Goal: Check status: Check status

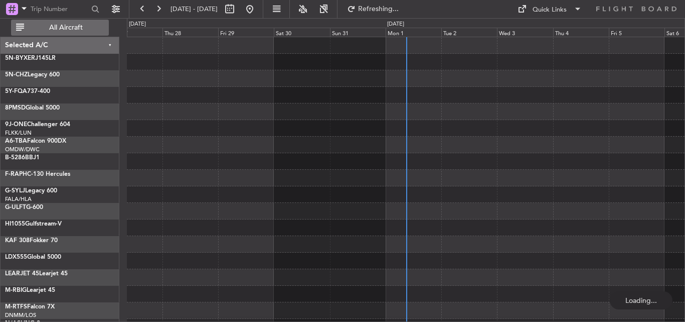
click at [59, 34] on button "All Aircraft" at bounding box center [60, 28] width 98 height 16
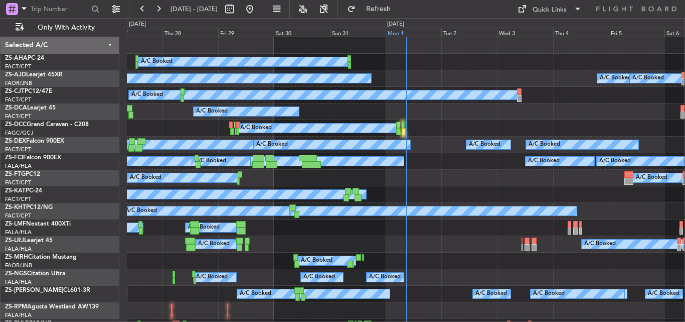
click at [396, 35] on div "Mon 1" at bounding box center [414, 32] width 56 height 9
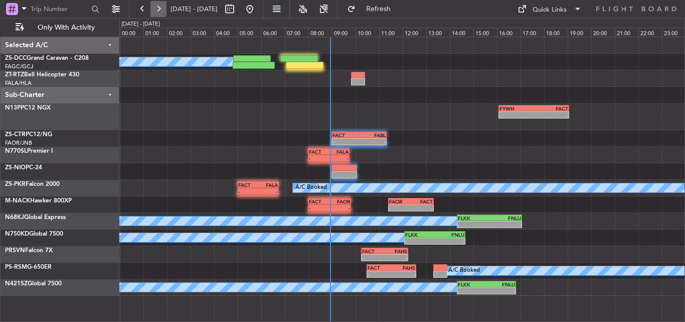
click at [154, 6] on button at bounding box center [158, 9] width 16 height 16
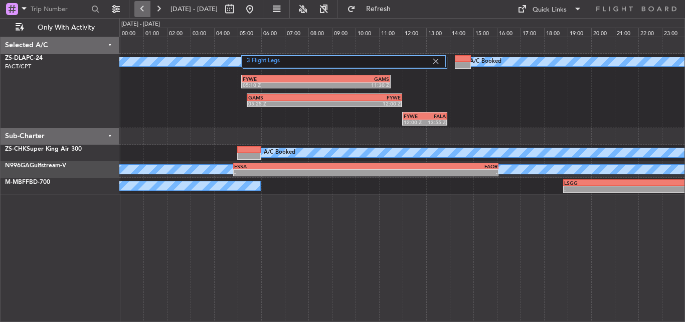
click at [148, 8] on button at bounding box center [142, 9] width 16 height 16
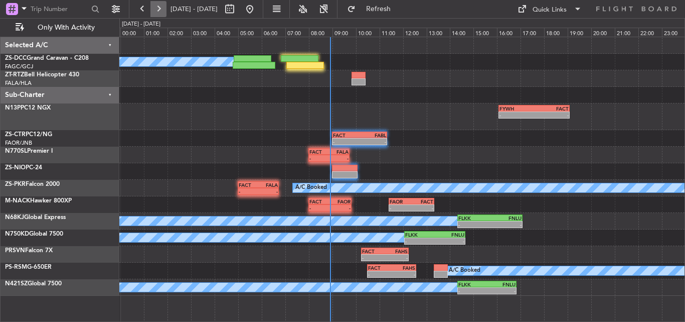
click at [161, 8] on button at bounding box center [158, 9] width 16 height 16
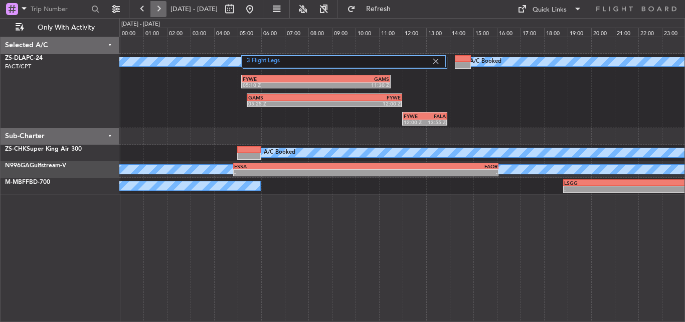
click at [161, 10] on button at bounding box center [158, 9] width 16 height 16
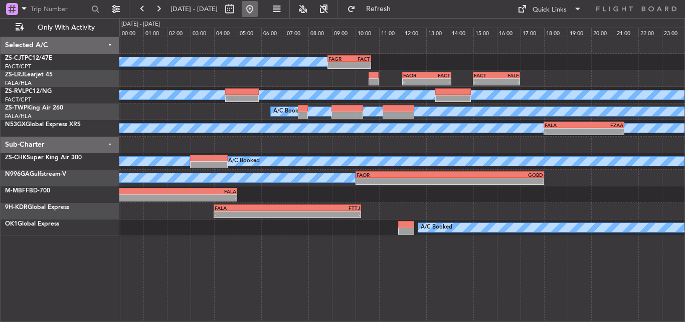
click at [258, 5] on button at bounding box center [250, 9] width 16 height 16
